Goal: Obtain resource: Download file/media

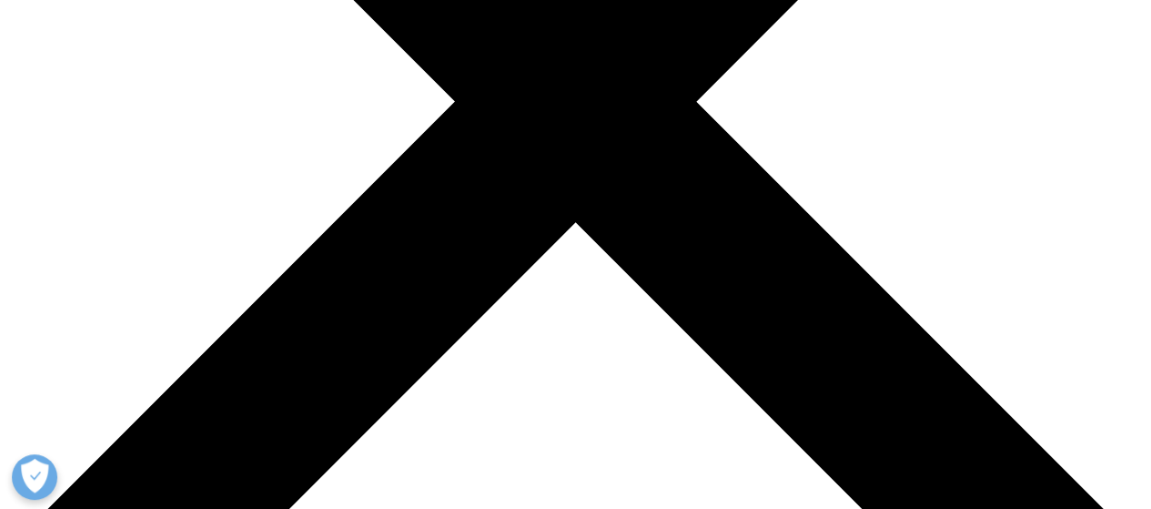
scroll to position [619, 0]
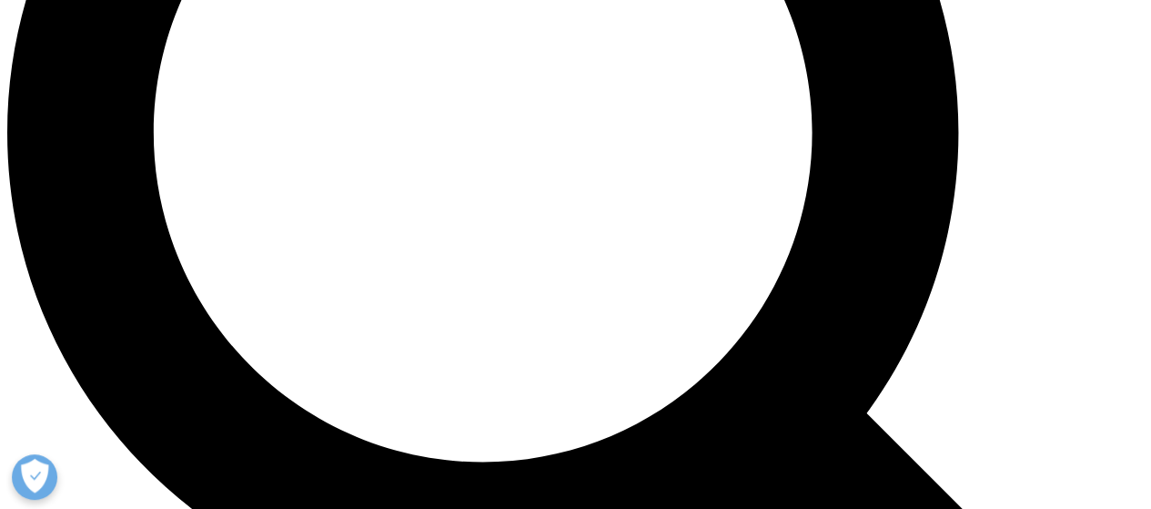
scroll to position [1533, 0]
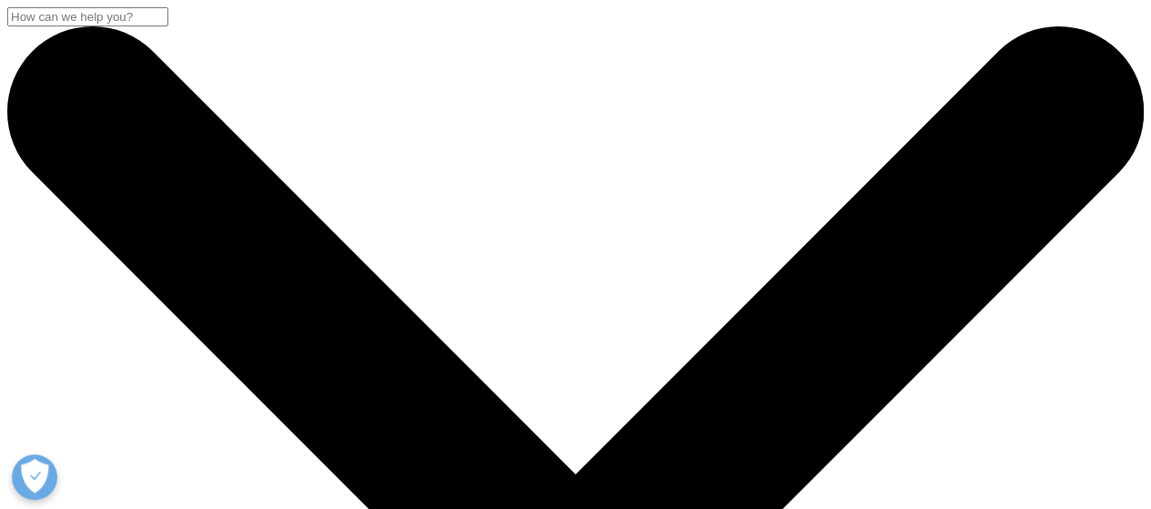
scroll to position [703, 1074]
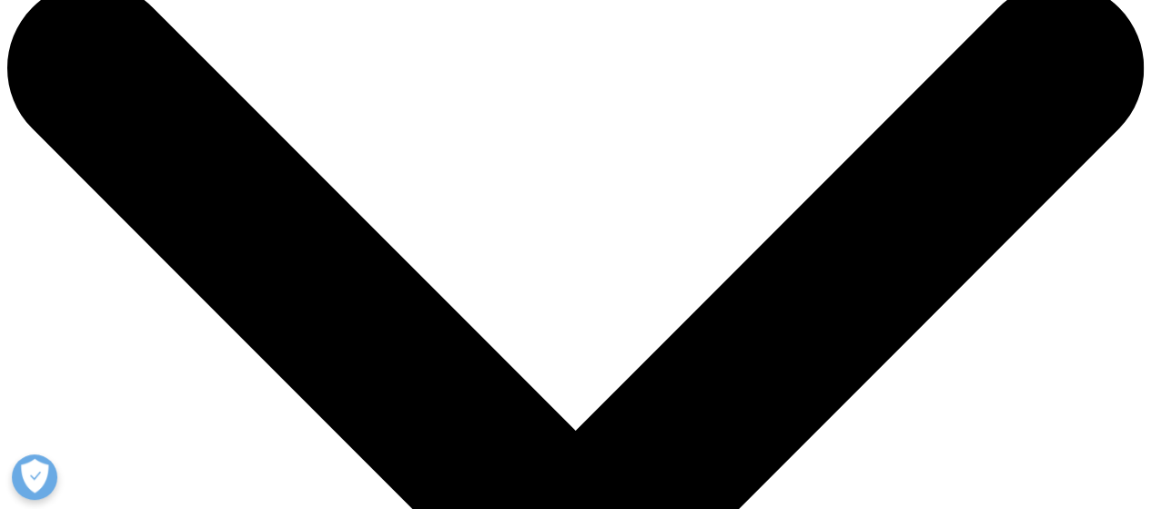
scroll to position [0, 0]
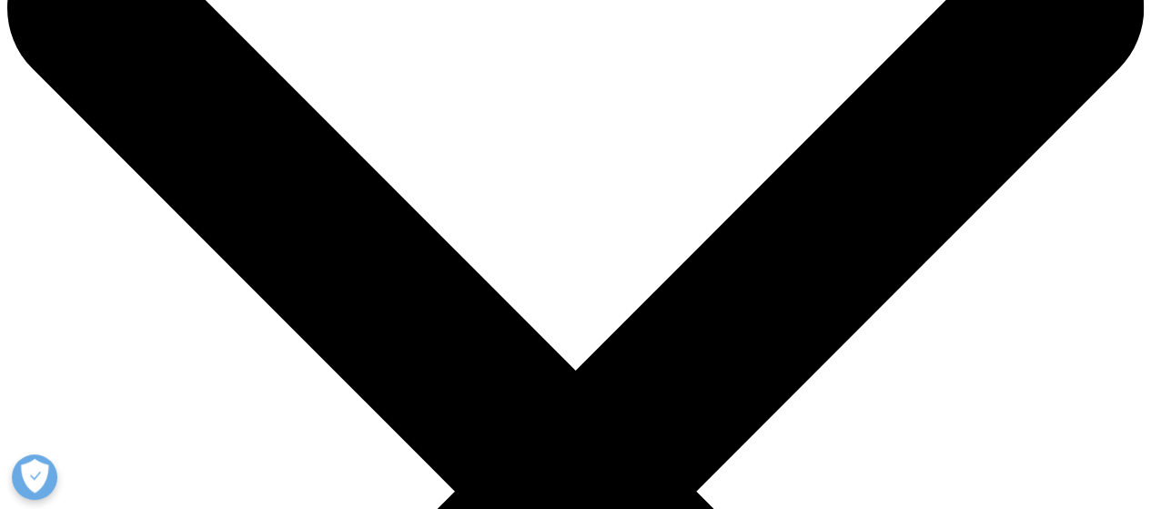
scroll to position [109, 0]
